Goal: Transaction & Acquisition: Obtain resource

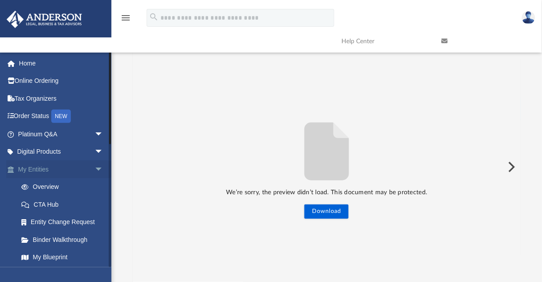
scroll to position [197, 382]
click at [95, 169] on span "arrow_drop_down" at bounding box center [104, 170] width 18 height 18
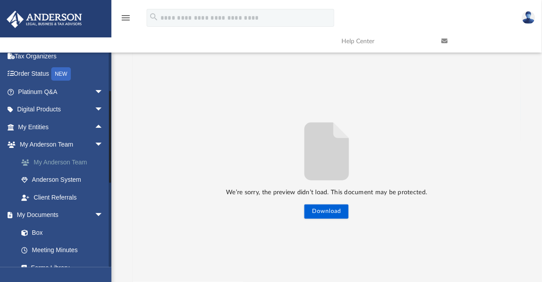
scroll to position [59, 0]
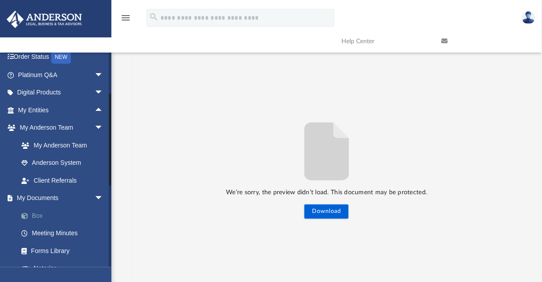
click at [44, 215] on link "Box" at bounding box center [64, 216] width 104 height 18
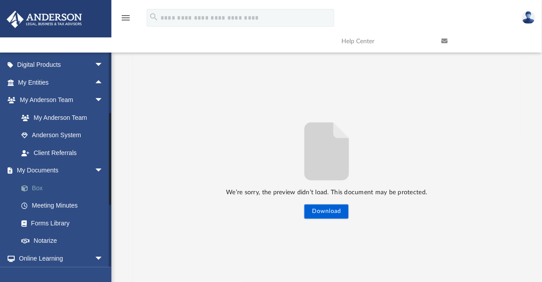
scroll to position [87, 0]
click at [41, 189] on link "Box" at bounding box center [64, 188] width 104 height 18
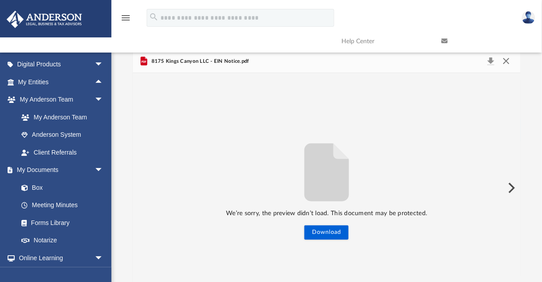
click at [507, 61] on button "Close" at bounding box center [507, 61] width 16 height 12
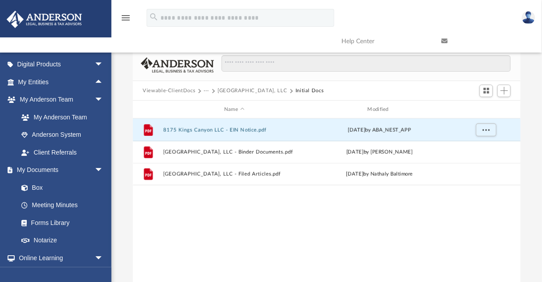
click at [178, 87] on button "Viewable-ClientDocs" at bounding box center [169, 91] width 53 height 8
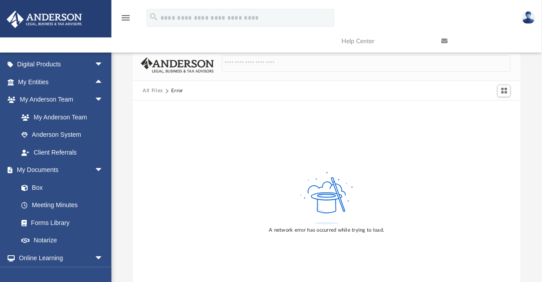
click at [152, 88] on button "All Files" at bounding box center [153, 91] width 21 height 8
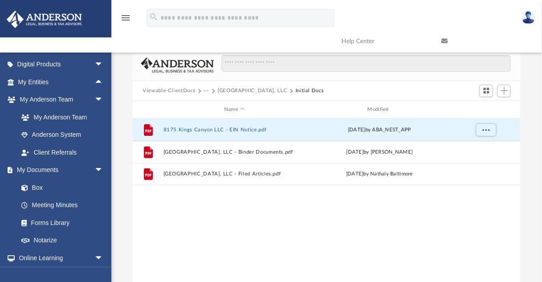
scroll to position [197, 382]
click at [170, 89] on button "Viewable-ClientDocs" at bounding box center [169, 91] width 53 height 8
click at [181, 94] on button "Viewable-ClientDocs" at bounding box center [169, 91] width 53 height 8
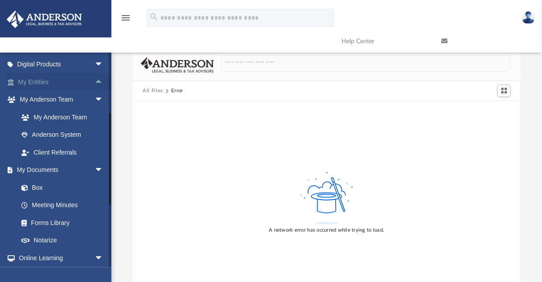
click at [43, 81] on link "My Entities arrow_drop_up" at bounding box center [61, 82] width 111 height 18
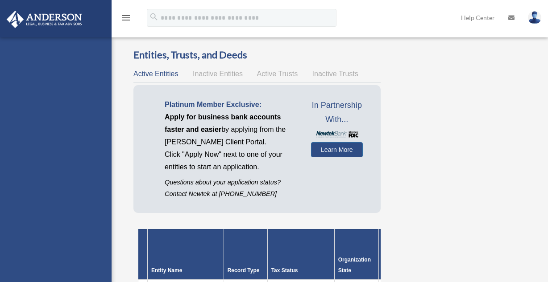
click at [45, 83] on div "wennifred77@yahoo.com Sign Out wennifred77@yahoo.com Home Online Ordering Tax O…" at bounding box center [55, 178] width 111 height 282
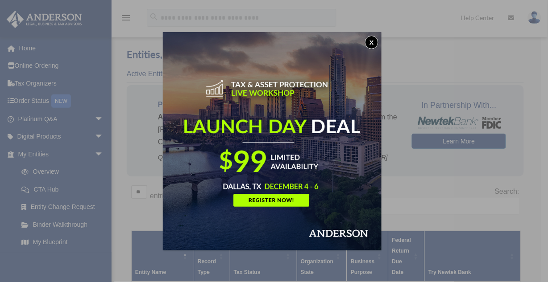
click at [41, 157] on div "x" at bounding box center [274, 141] width 548 height 282
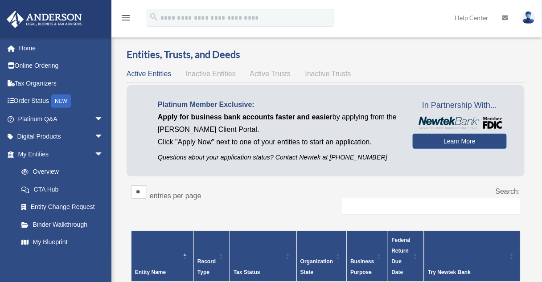
click at [41, 157] on link "My Entities arrow_drop_down" at bounding box center [59, 154] width 106 height 18
click at [95, 153] on span "arrow_drop_down" at bounding box center [104, 154] width 18 height 18
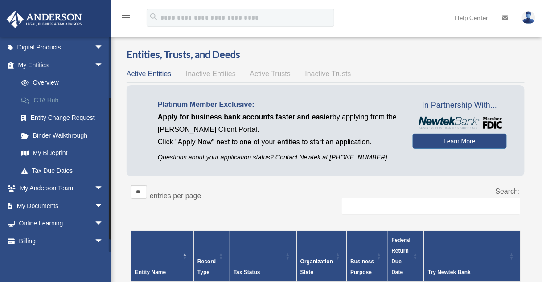
scroll to position [89, 0]
click at [96, 205] on span "arrow_drop_down" at bounding box center [104, 206] width 18 height 18
click at [37, 220] on link "Box" at bounding box center [64, 224] width 104 height 18
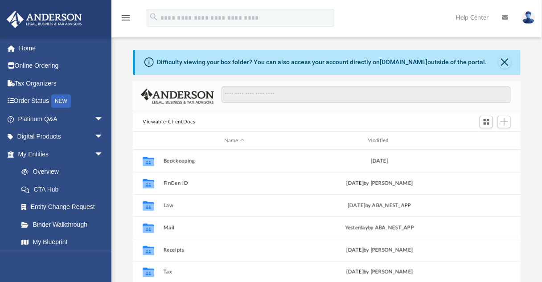
scroll to position [197, 382]
click at [505, 56] on button "Close" at bounding box center [505, 62] width 12 height 12
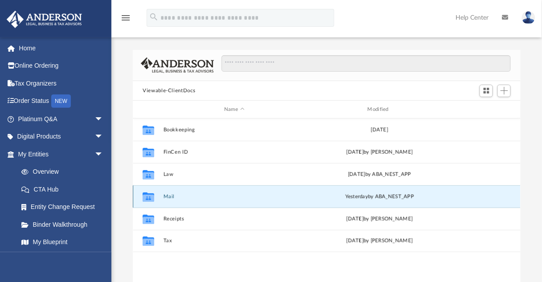
click at [170, 196] on button "Mail" at bounding box center [235, 197] width 142 height 6
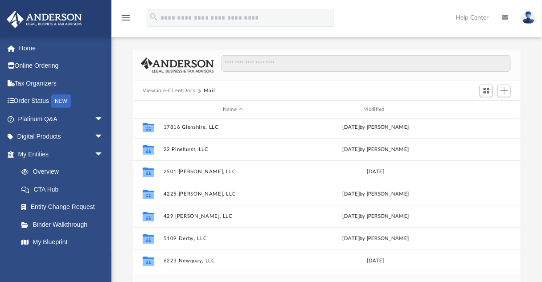
scroll to position [0, 0]
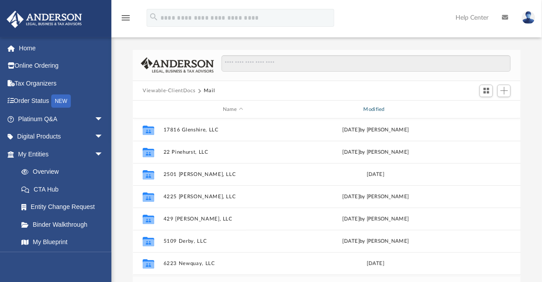
click at [371, 108] on div "Modified" at bounding box center [375, 110] width 139 height 8
click at [379, 108] on div "Modified" at bounding box center [375, 110] width 139 height 8
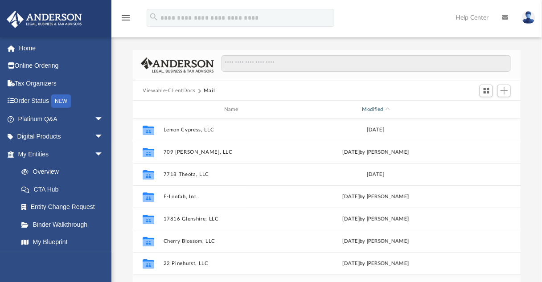
click at [388, 111] on span "Modified" at bounding box center [388, 110] width 4 height 4
click at [388, 109] on span "Modified" at bounding box center [388, 110] width 4 height 4
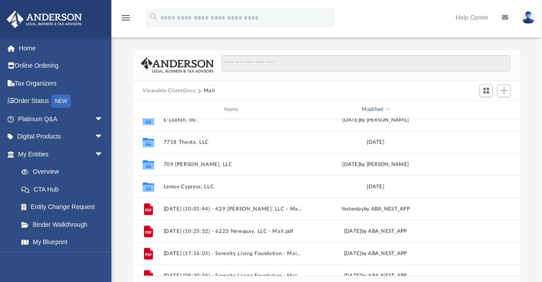
scroll to position [301, 0]
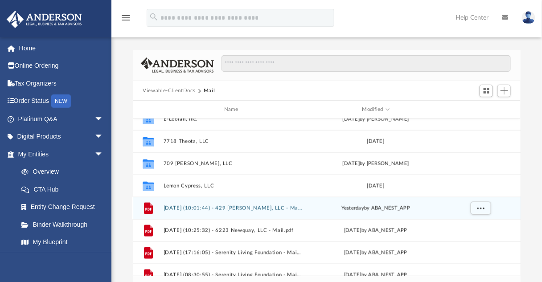
click at [274, 209] on button "2025.09.26 (10:01:44) - 429 Keegan, LLC - Mail.pdf" at bounding box center [233, 209] width 139 height 6
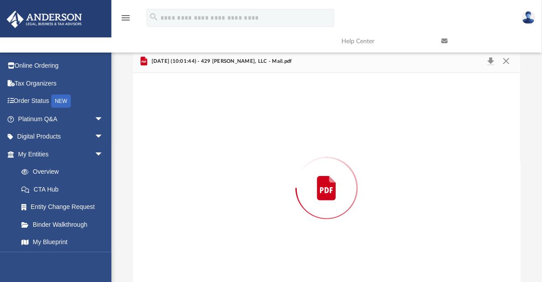
scroll to position [21, 0]
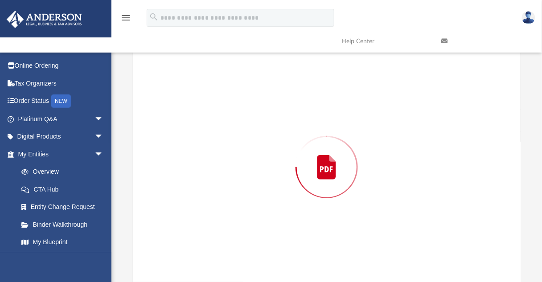
click at [274, 209] on div "Preview" at bounding box center [327, 167] width 388 height 230
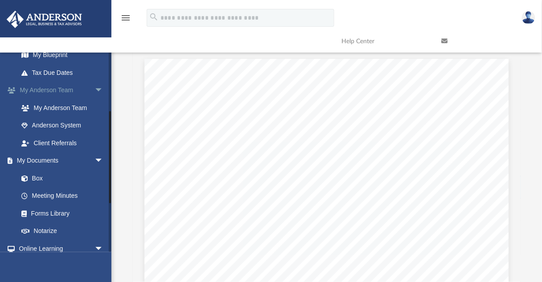
scroll to position [187, 0]
click at [37, 180] on link "Box" at bounding box center [64, 178] width 104 height 18
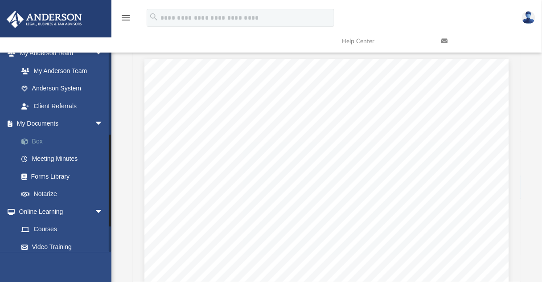
scroll to position [225, 0]
click at [40, 139] on link "Box" at bounding box center [64, 141] width 104 height 18
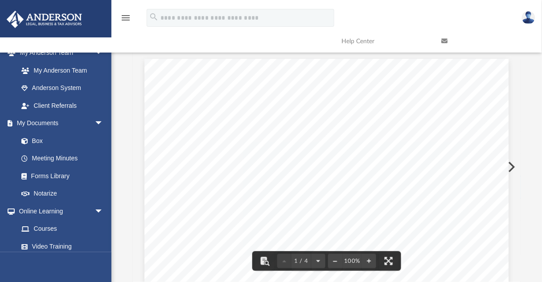
scroll to position [0, 0]
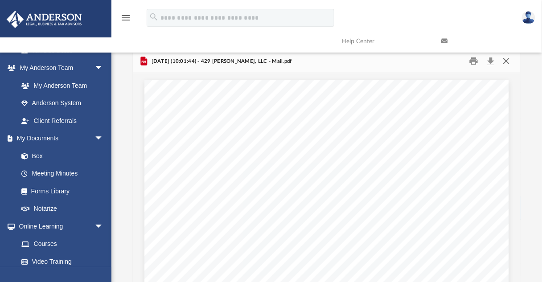
click at [507, 61] on button "Close" at bounding box center [507, 61] width 16 height 14
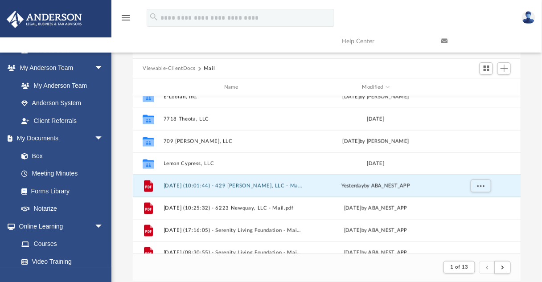
scroll to position [23, 0]
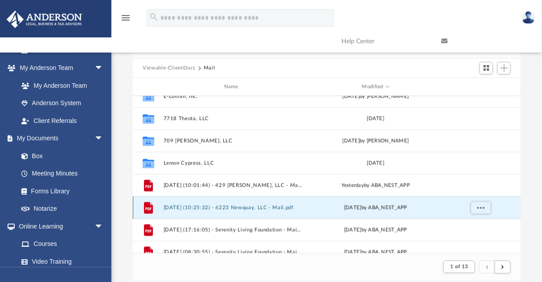
click at [269, 209] on button "2025.09.25 (10:25:32) - 6223 Newquay, LLC - Mail.pdf" at bounding box center [233, 208] width 139 height 6
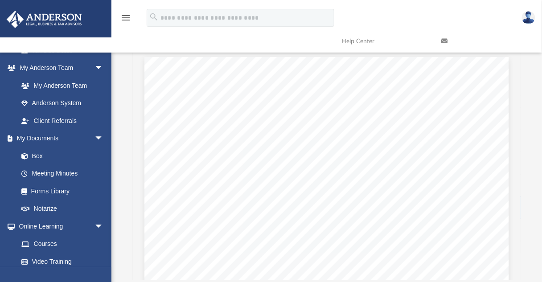
scroll to position [32, 0]
